Goal: Information Seeking & Learning: Learn about a topic

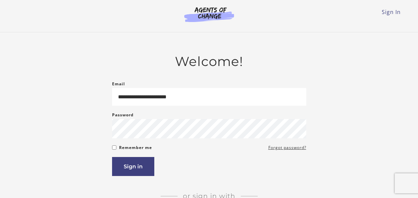
click at [124, 169] on button "Sign in" at bounding box center [133, 166] width 42 height 19
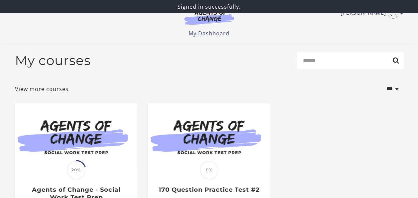
scroll to position [67, 0]
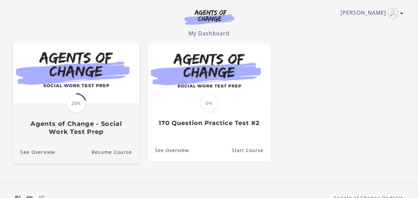
click at [109, 115] on div "Translation missing: en.liquid.partials.dashboard_course_card.progress_descript…" at bounding box center [76, 119] width 126 height 32
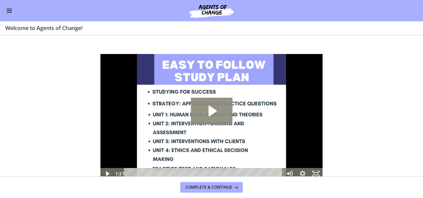
click at [214, 111] on icon "Play Video: c1o6hcmjueu5qasqsu00.mp4" at bounding box center [213, 111] width 8 height 11
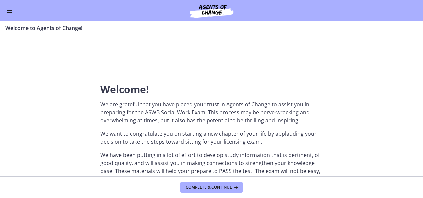
scroll to position [133, 0]
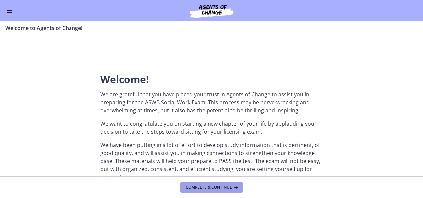
click at [203, 187] on span "Complete & continue" at bounding box center [209, 186] width 47 height 5
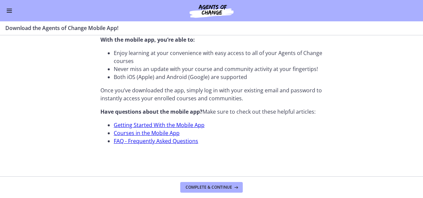
scroll to position [266, 0]
click at [214, 186] on span "Complete & continue" at bounding box center [209, 186] width 47 height 5
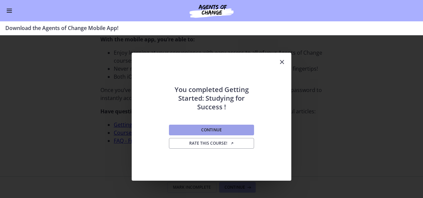
click at [221, 131] on span "Continue" at bounding box center [211, 129] width 21 height 5
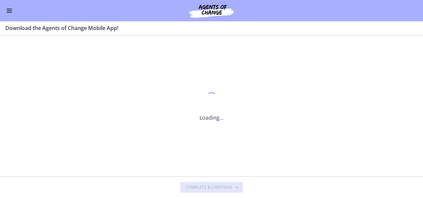
scroll to position [0, 0]
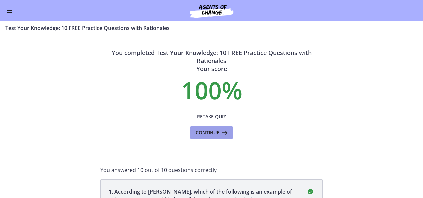
click at [225, 134] on icon at bounding box center [224, 132] width 9 height 8
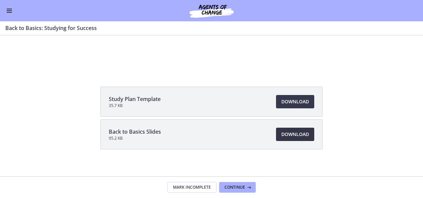
scroll to position [80, 0]
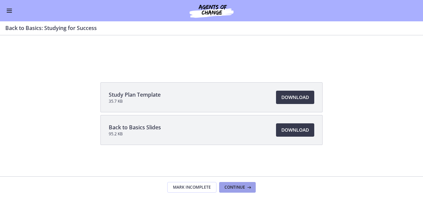
click at [248, 187] on icon at bounding box center [248, 186] width 7 height 5
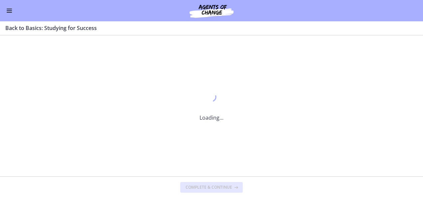
scroll to position [0, 0]
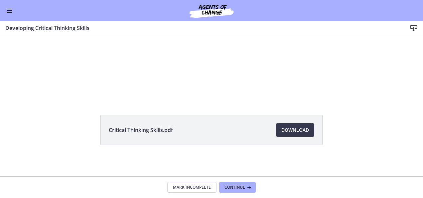
scroll to position [47, 0]
click at [243, 185] on span "Continue" at bounding box center [235, 186] width 21 height 5
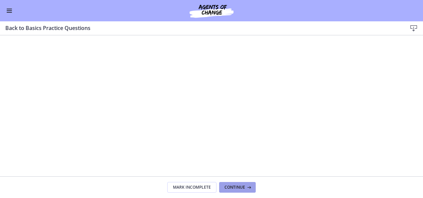
click at [249, 187] on icon at bounding box center [248, 186] width 7 height 5
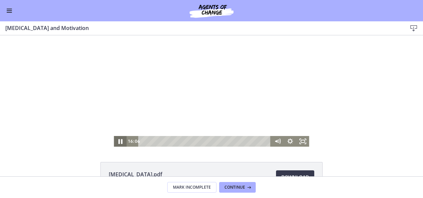
click at [118, 142] on icon "Pause" at bounding box center [120, 141] width 4 height 5
